Goal: Task Accomplishment & Management: Manage account settings

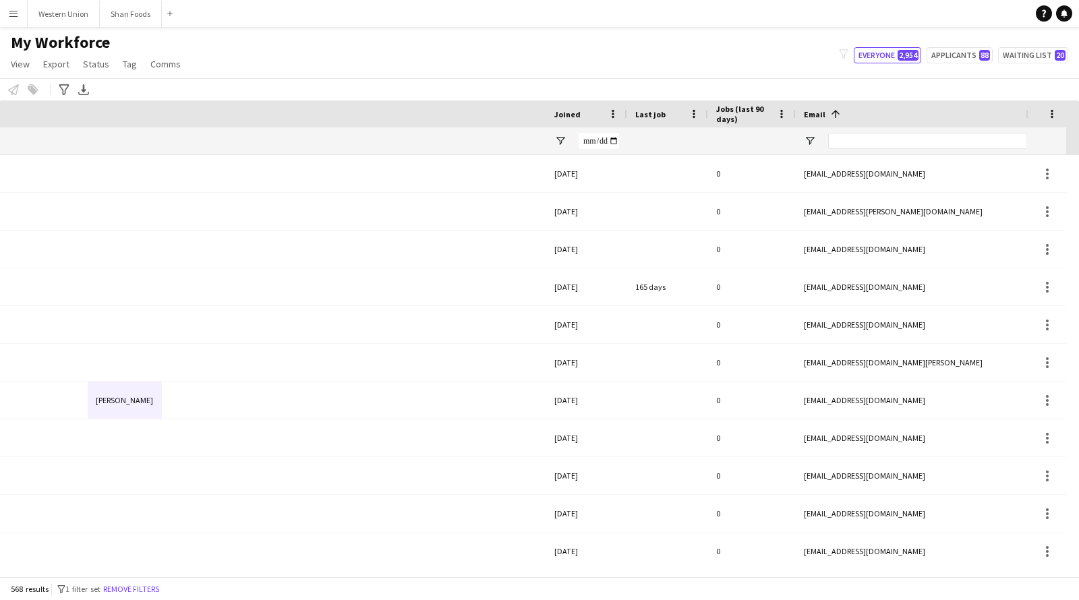
scroll to position [0, 705]
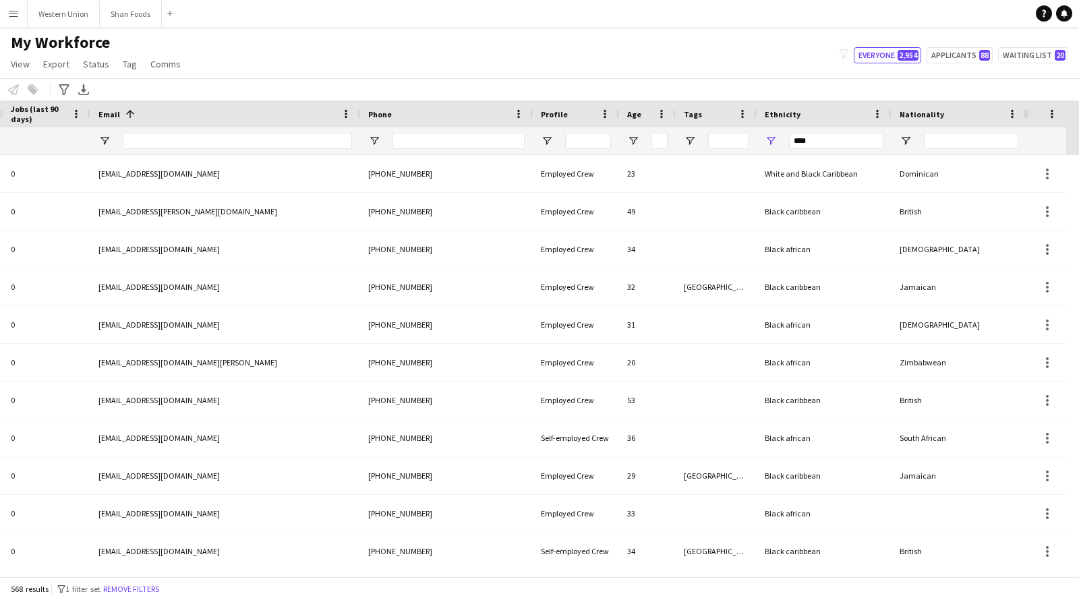
click at [13, 20] on button "Menu" at bounding box center [13, 13] width 27 height 27
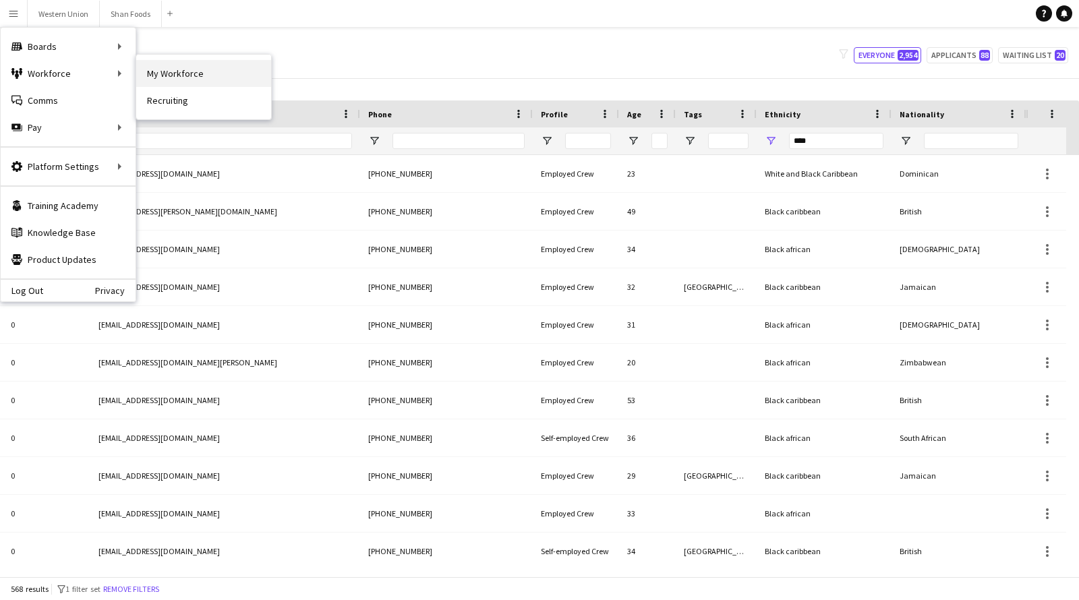
click at [180, 75] on link "My Workforce" at bounding box center [203, 73] width 135 height 27
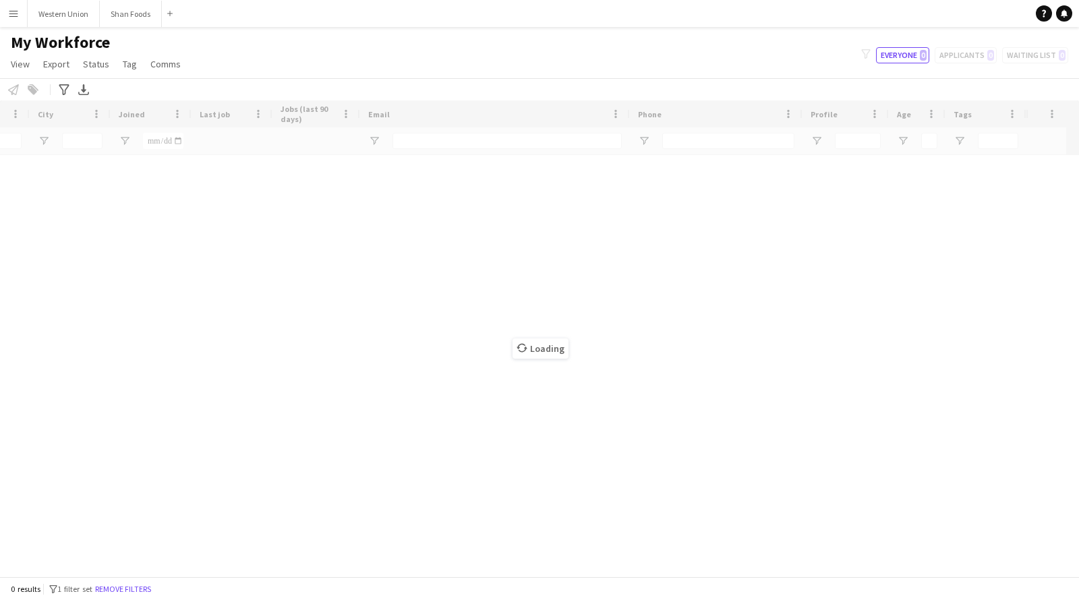
scroll to position [0, 424]
click at [61, 22] on button "Western Union Close" at bounding box center [64, 14] width 72 height 26
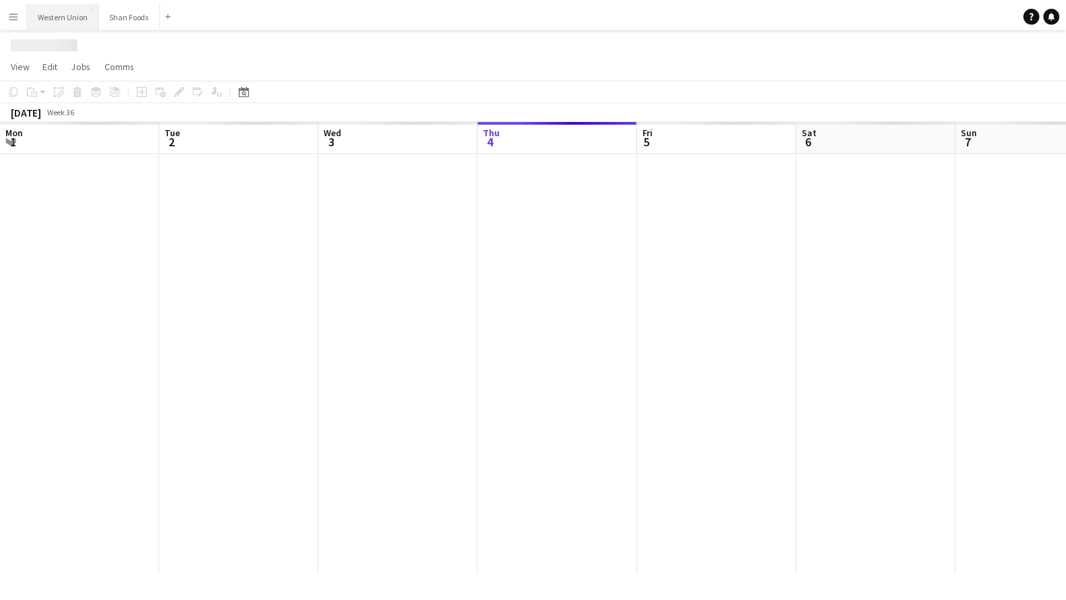
scroll to position [0, 322]
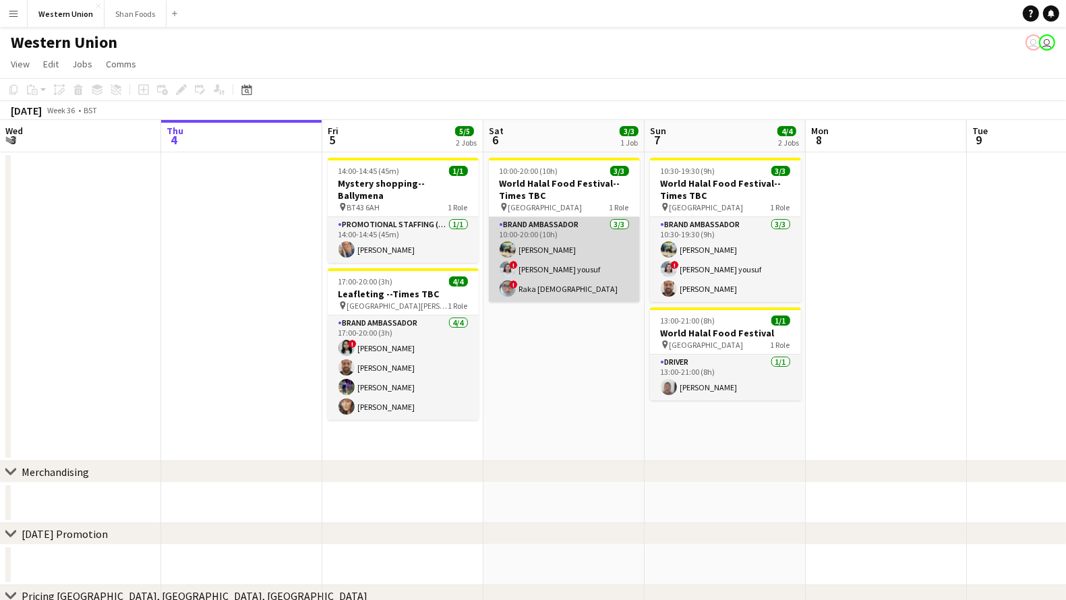
click at [559, 237] on app-card-role "Brand Ambassador 3/3 10:00-20:00 (10h) Ali Saroosh ! Shahnaz Yousuf yousuf ! Ra…" at bounding box center [564, 259] width 151 height 85
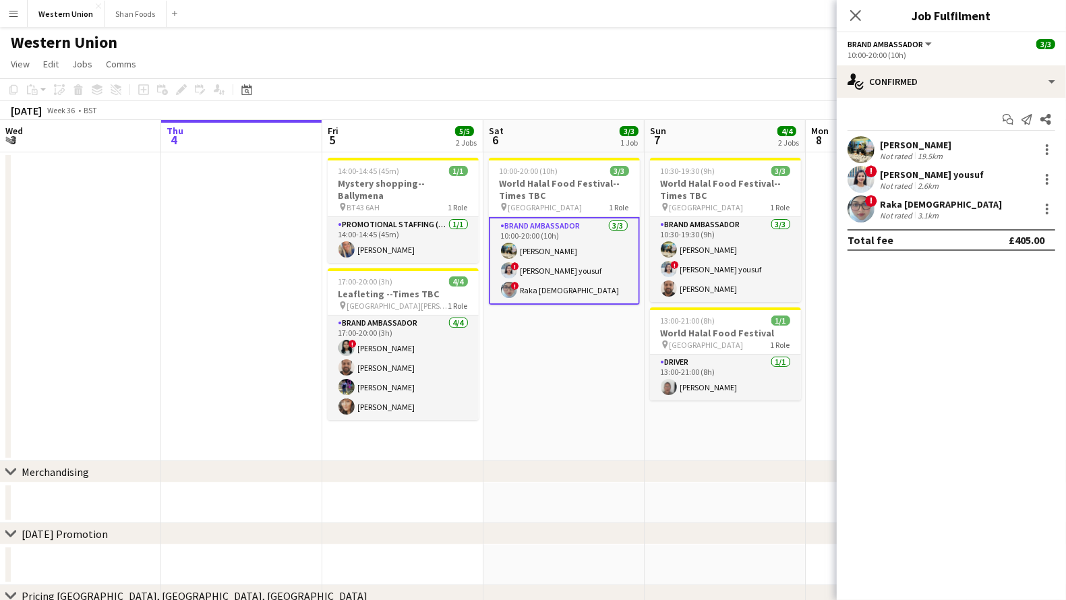
click at [944, 144] on div "Ali Saroosh Not rated 19.5km" at bounding box center [951, 149] width 229 height 27
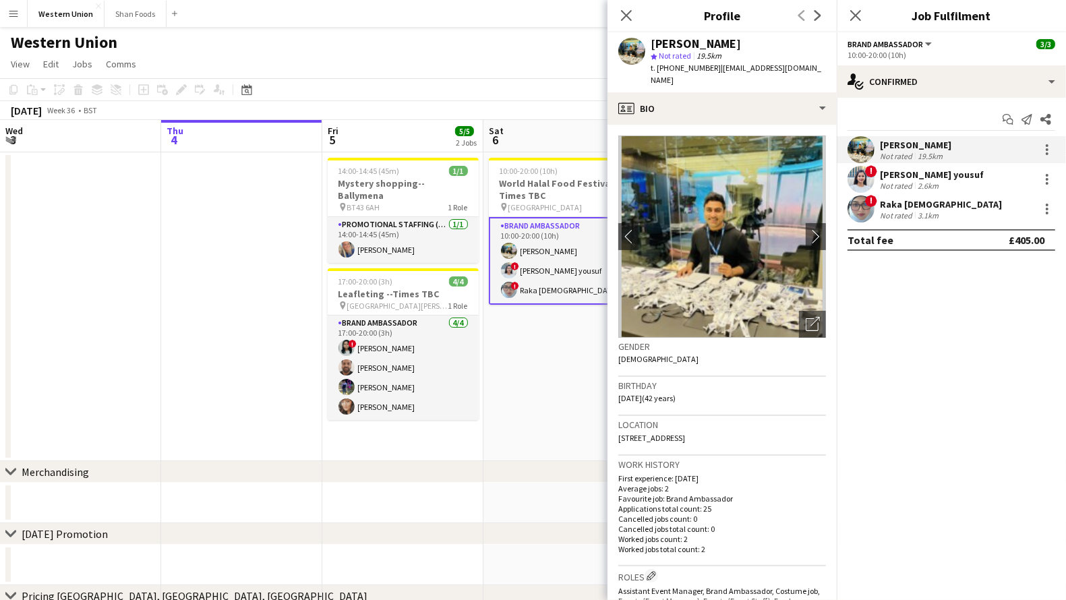
click at [912, 175] on div "Shahnaz Yousuf yousuf" at bounding box center [932, 175] width 104 height 12
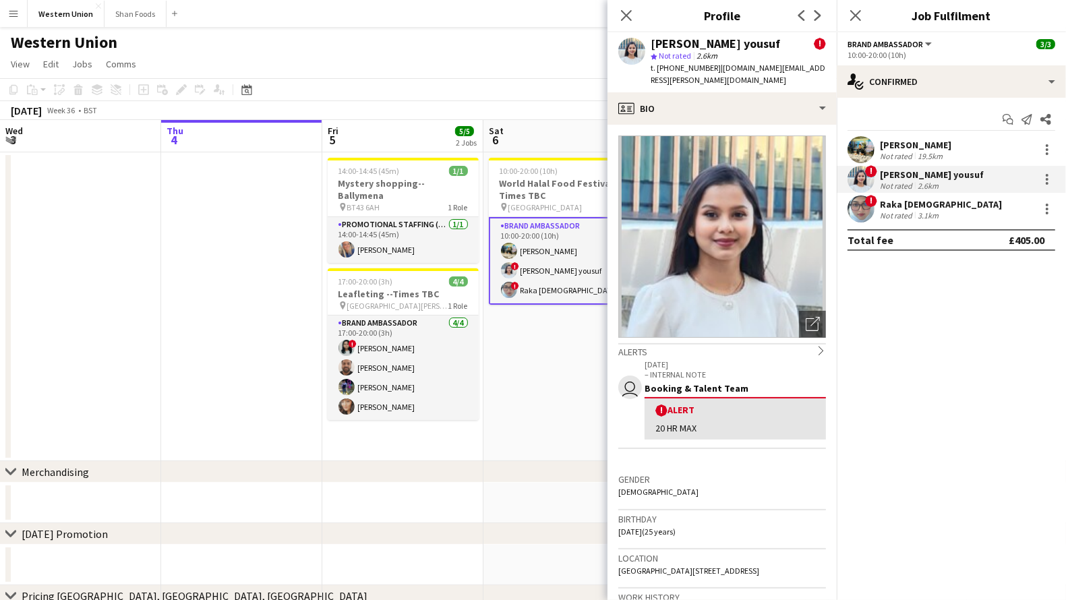
click at [915, 209] on div "Raka Islam" at bounding box center [941, 204] width 122 height 12
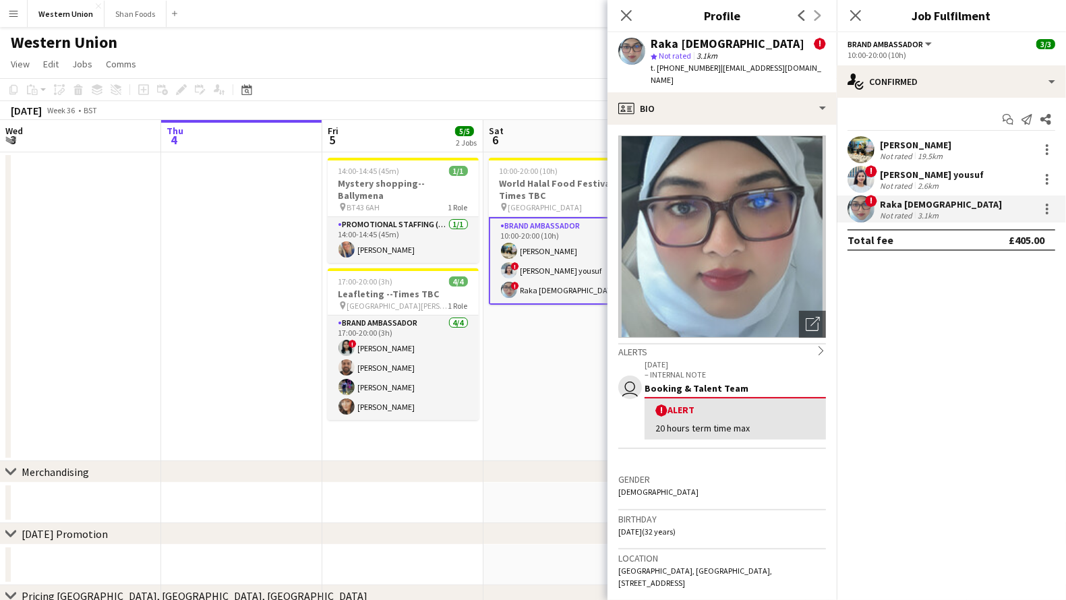
click at [812, 12] on div "Previous Next" at bounding box center [810, 15] width 54 height 31
click at [628, 14] on icon at bounding box center [626, 15] width 13 height 13
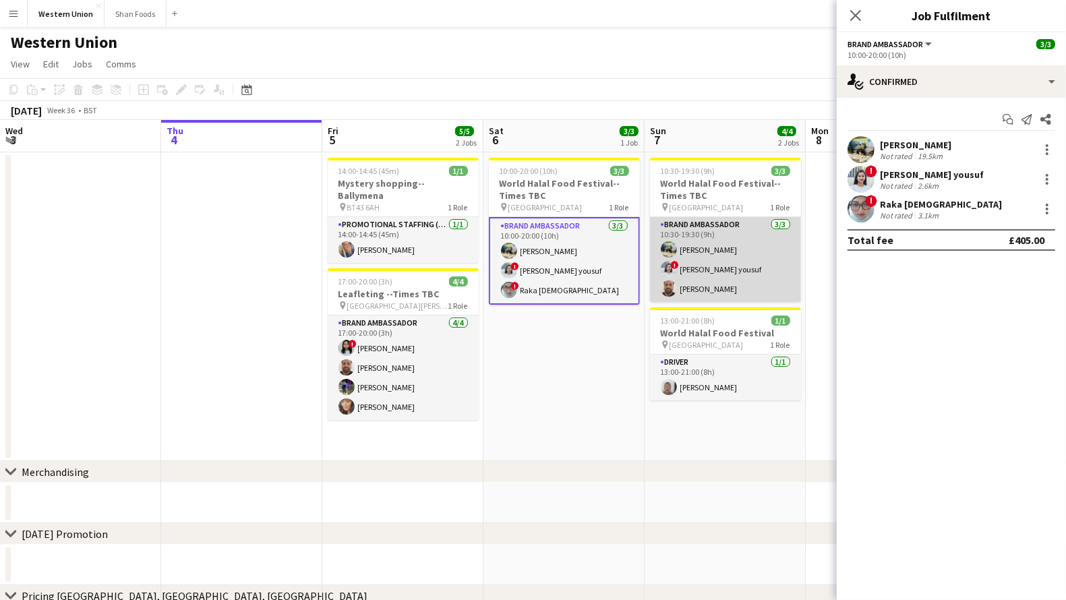
click at [710, 244] on app-card-role "Brand Ambassador 3/3 10:30-19:30 (9h) Ali Saroosh ! Shahnaz Yousuf yousuf Usman…" at bounding box center [725, 259] width 151 height 85
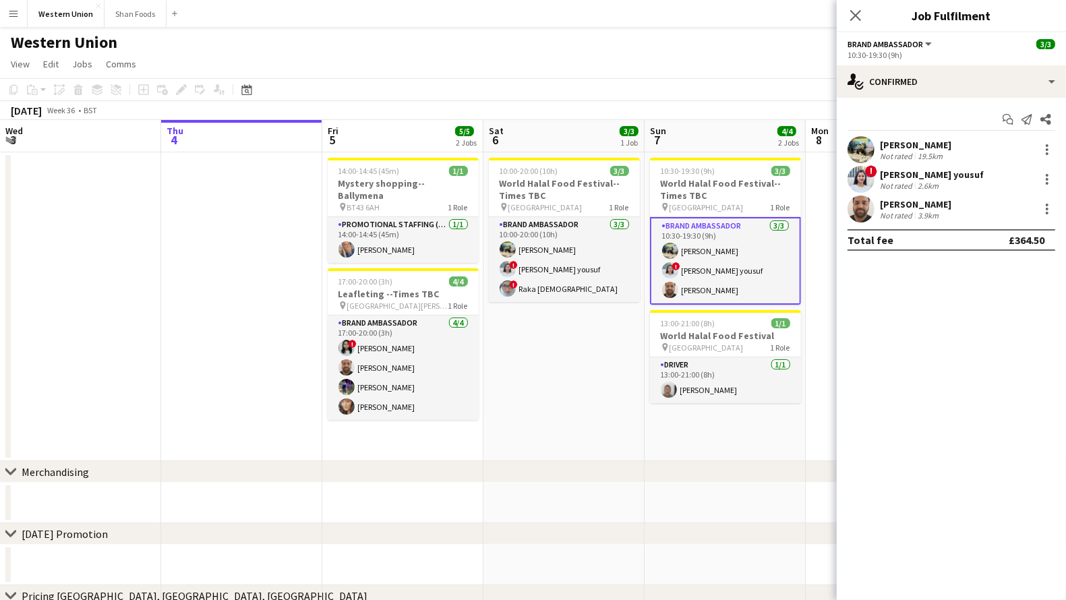
click at [926, 139] on div "Ali Saroosh" at bounding box center [915, 145] width 71 height 12
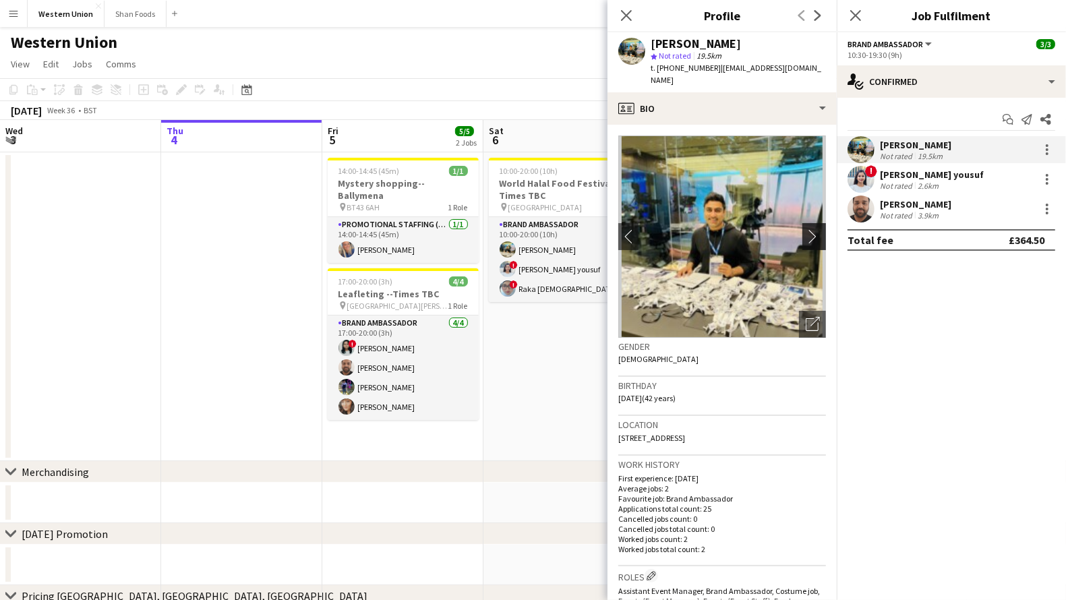
click at [807, 229] on app-icon "chevron-right" at bounding box center [816, 236] width 21 height 14
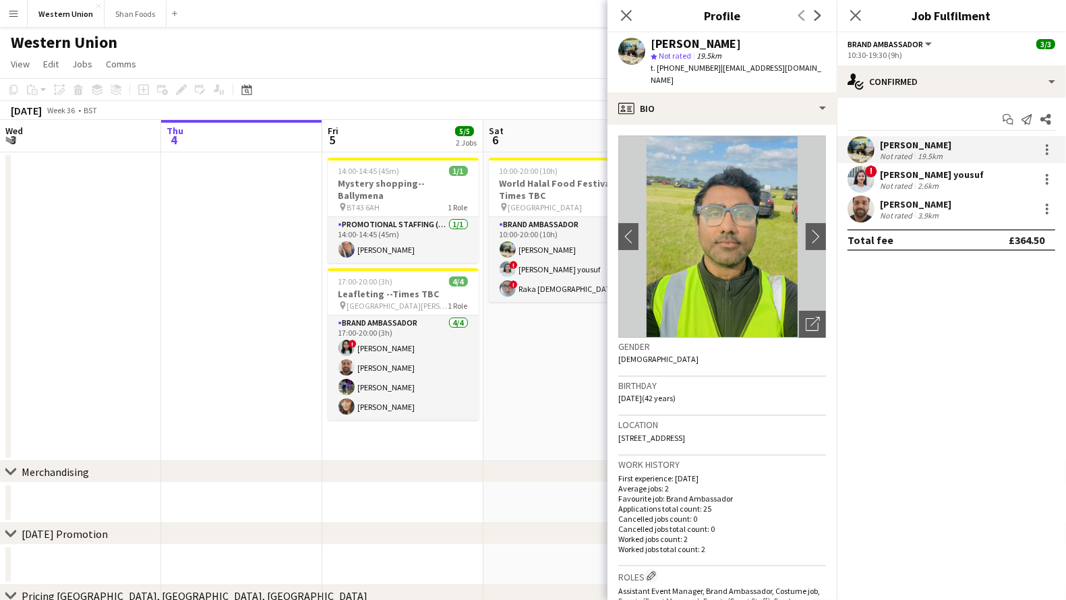
click at [920, 181] on div "2.6km" at bounding box center [928, 186] width 26 height 10
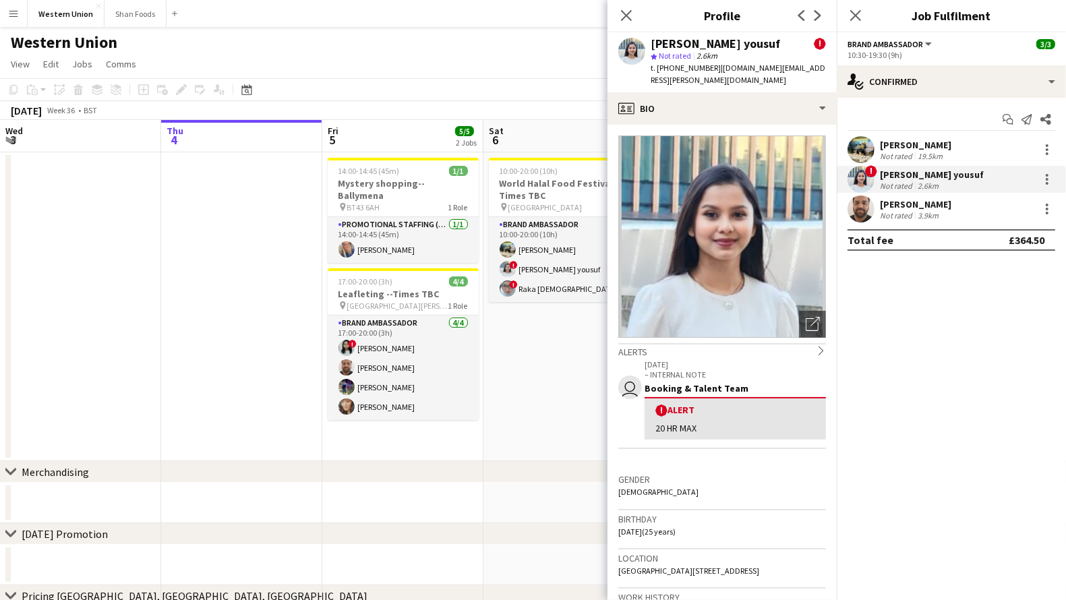
click at [913, 207] on div "Usman Ghazanfar" at bounding box center [915, 204] width 71 height 12
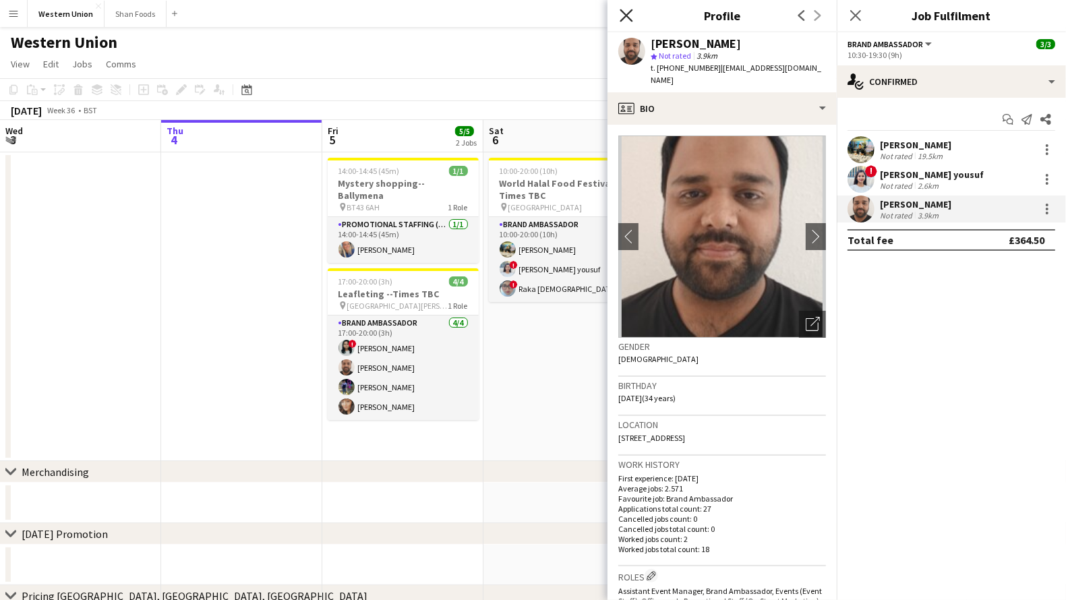
click at [630, 18] on icon "Close pop-in" at bounding box center [626, 15] width 13 height 13
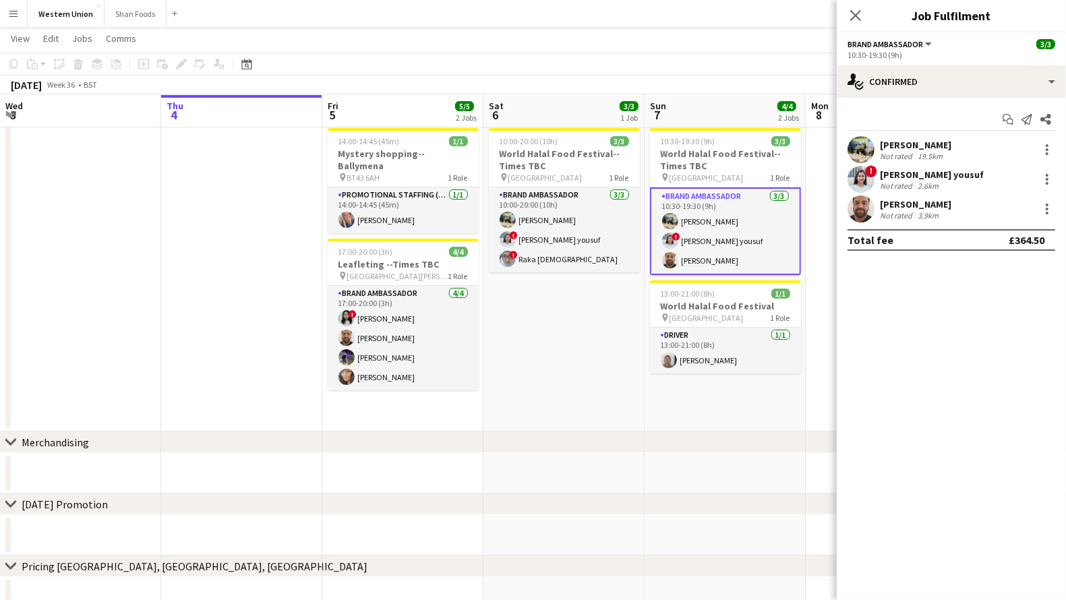
scroll to position [0, 0]
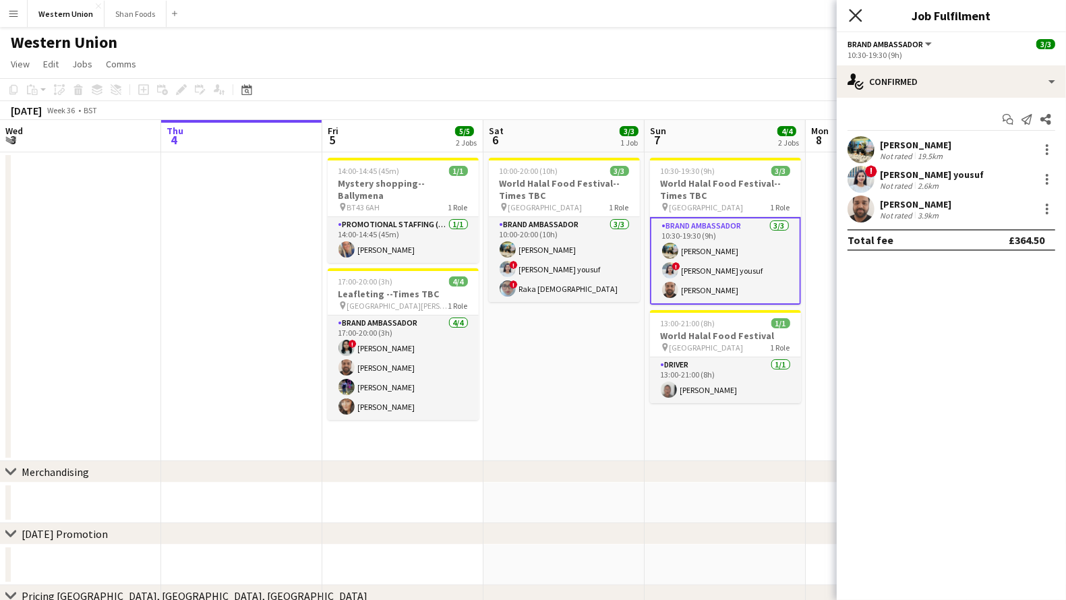
click at [855, 19] on icon "Close pop-in" at bounding box center [855, 15] width 13 height 13
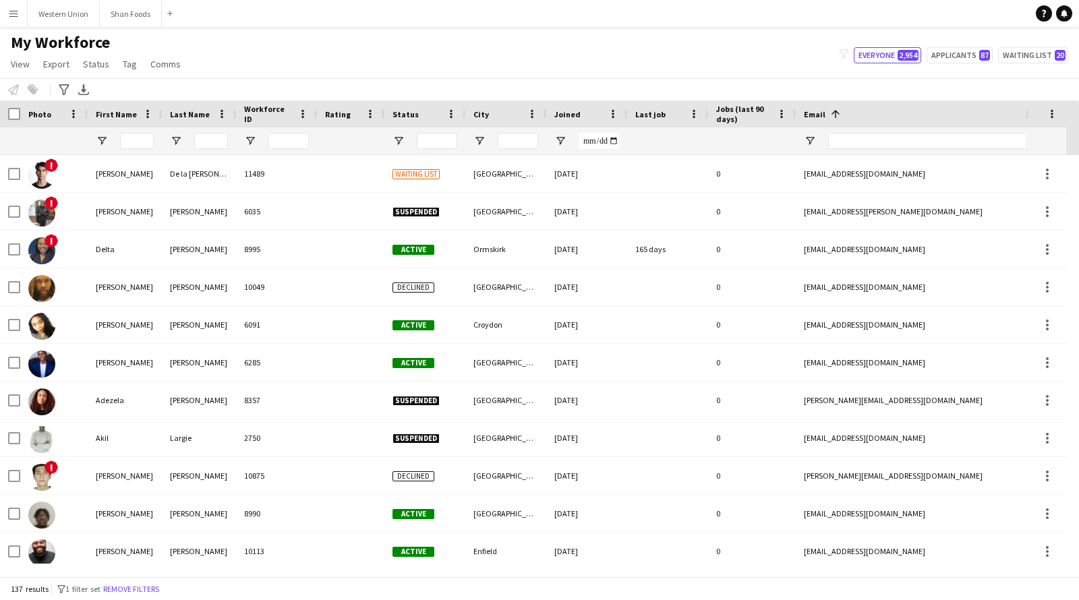
scroll to position [260, 0]
